Goal: Find specific page/section: Find specific page/section

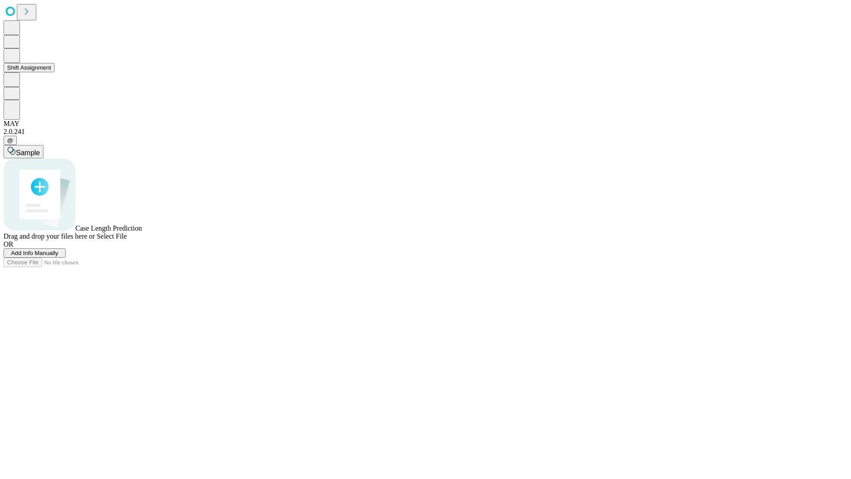
click at [55, 72] on button "Shift Assignment" at bounding box center [29, 67] width 51 height 9
